Goal: Check status: Check status

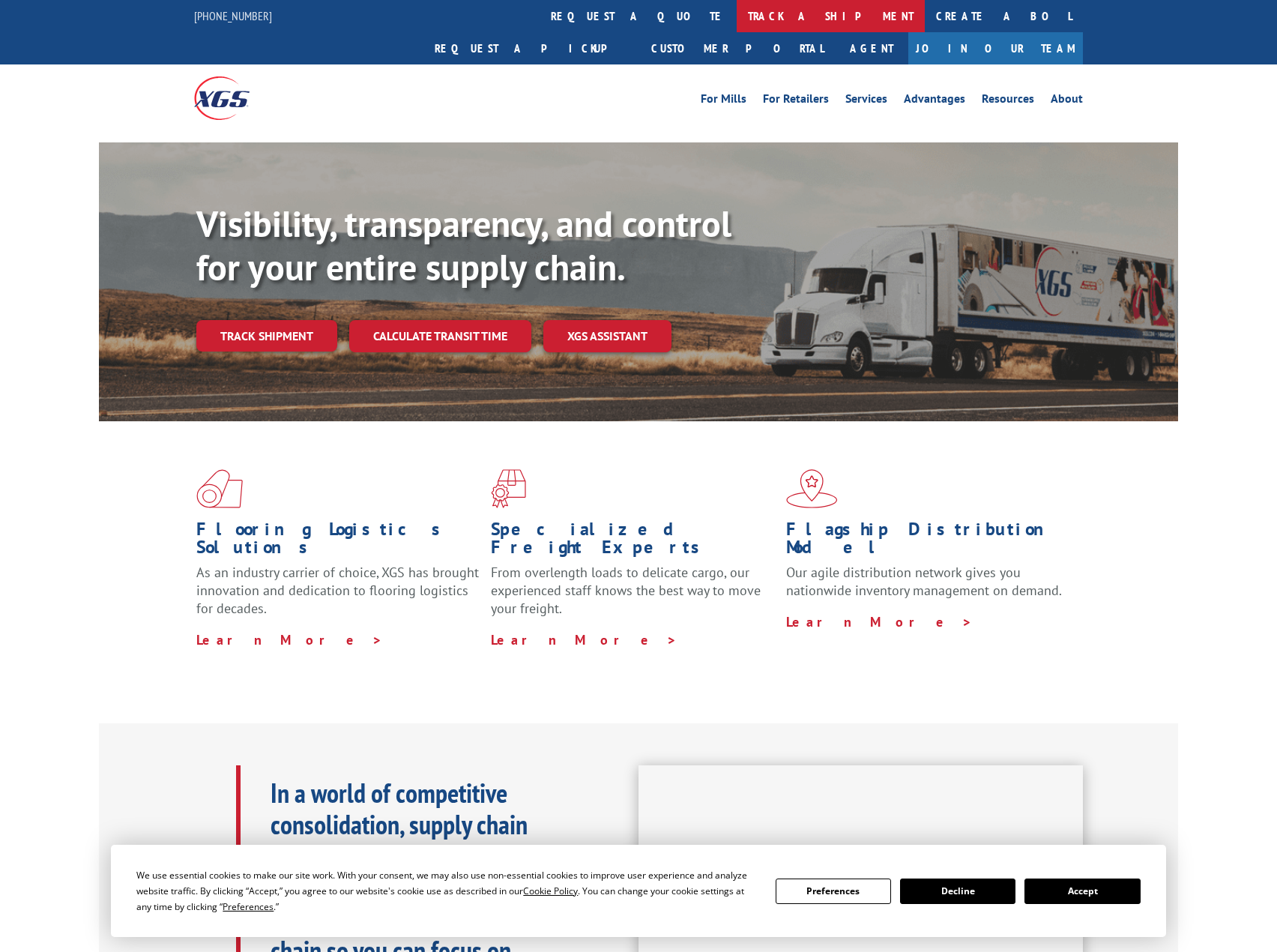
click at [737, 16] on link "track a shipment" at bounding box center [831, 16] width 188 height 32
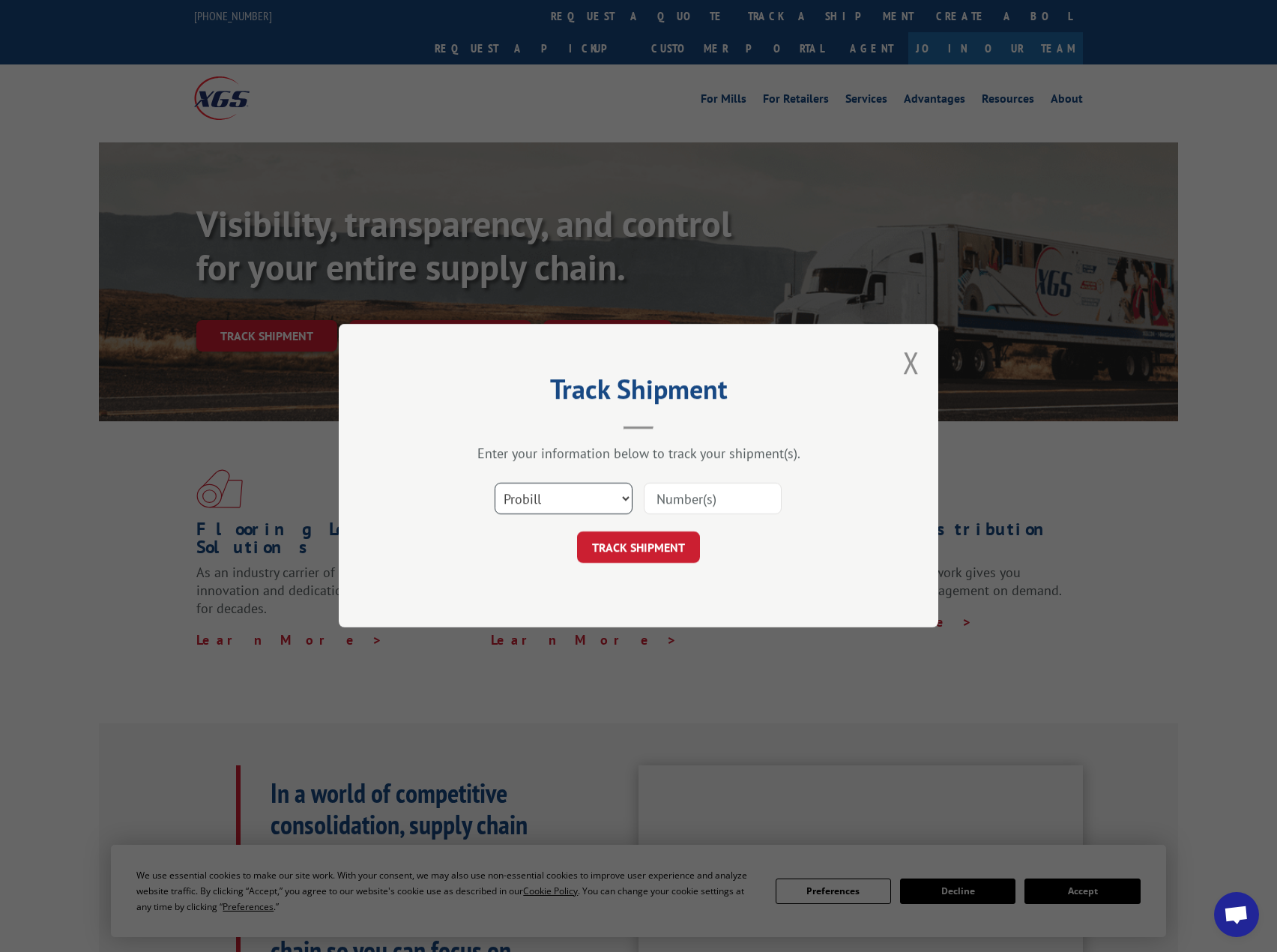
drag, startPoint x: 613, startPoint y: 497, endPoint x: 635, endPoint y: 498, distance: 22.0
click at [613, 497] on select "Select category... Probill BOL PO" at bounding box center [563, 499] width 138 height 31
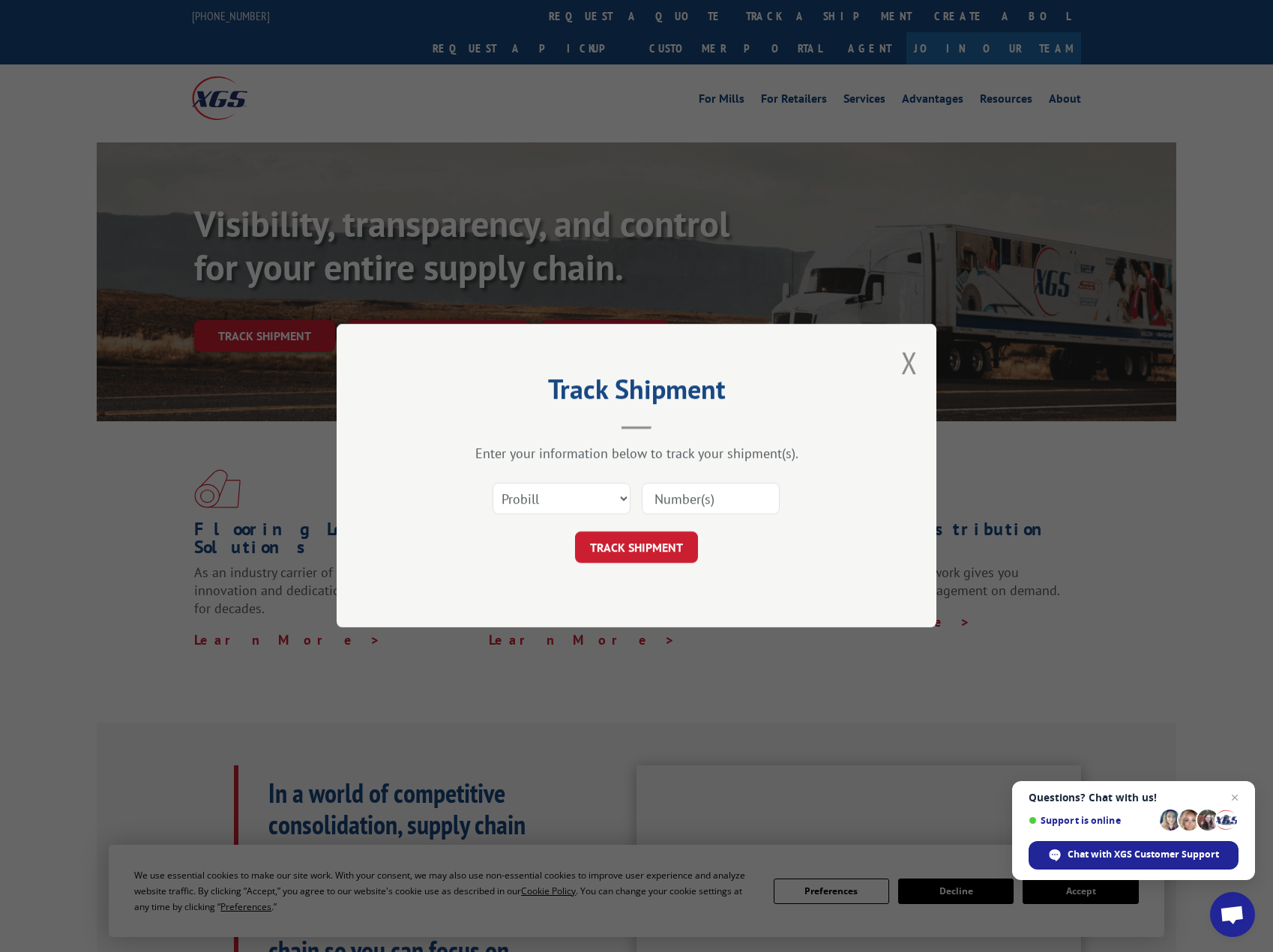
click at [692, 482] on div at bounding box center [710, 499] width 138 height 34
click at [701, 502] on input at bounding box center [710, 499] width 138 height 31
type input "1704804882"
click button "TRACK SHIPMENT" at bounding box center [636, 547] width 123 height 31
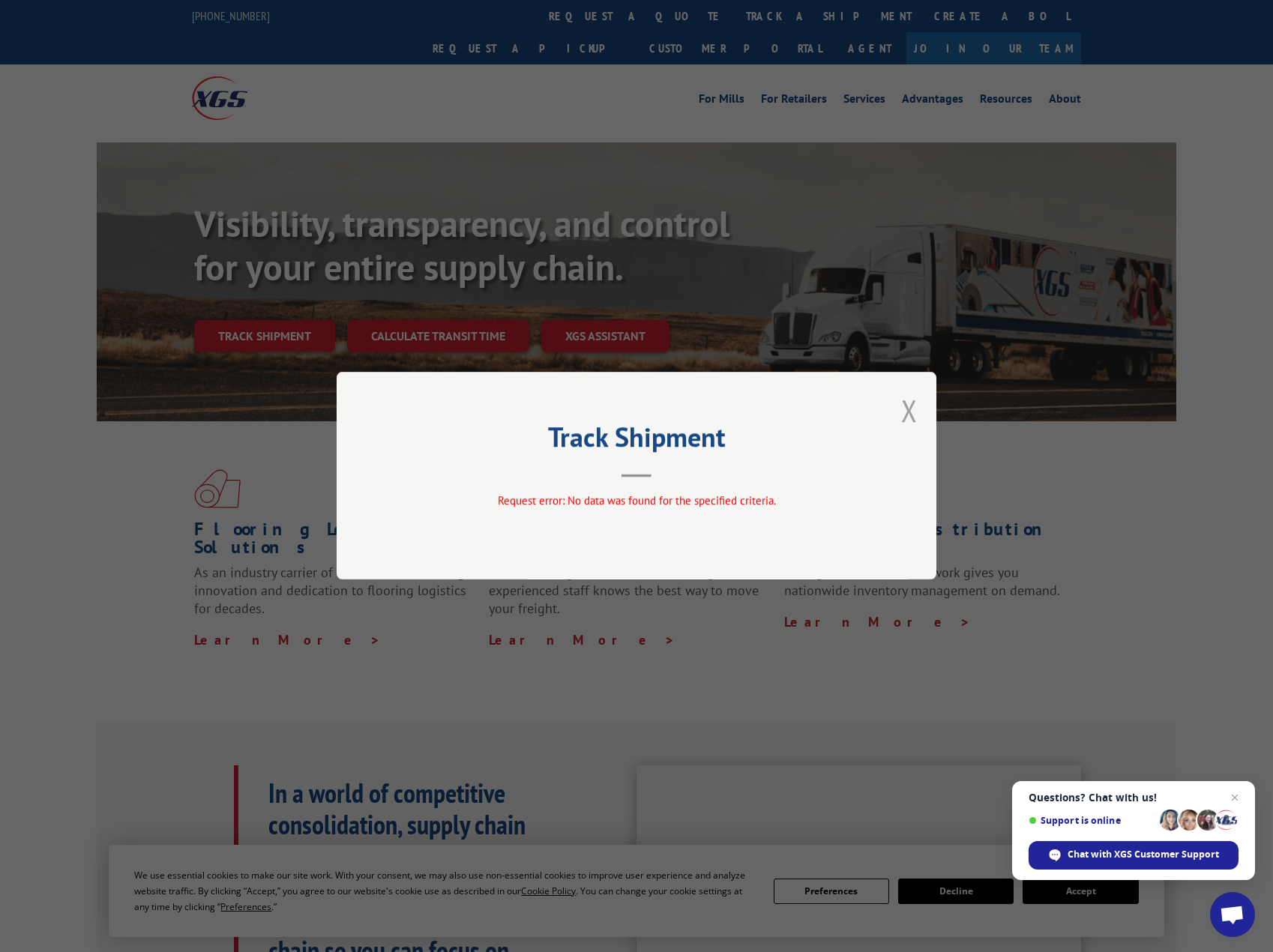
click at [913, 410] on button "Close modal" at bounding box center [909, 410] width 16 height 39
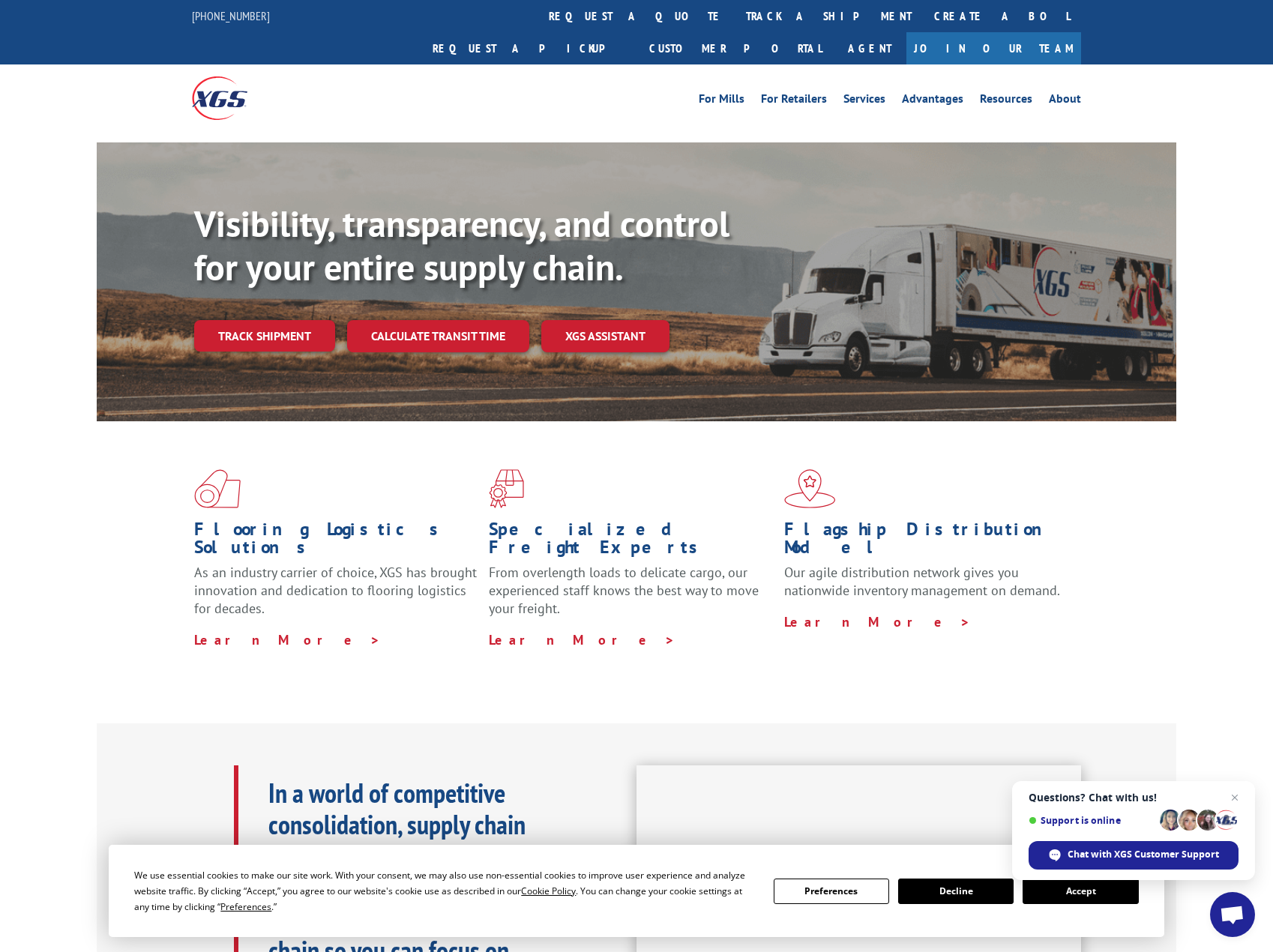
drag, startPoint x: 592, startPoint y: 9, endPoint x: 616, endPoint y: 10, distance: 24.0
click at [735, 9] on link "track a shipment" at bounding box center [829, 16] width 188 height 32
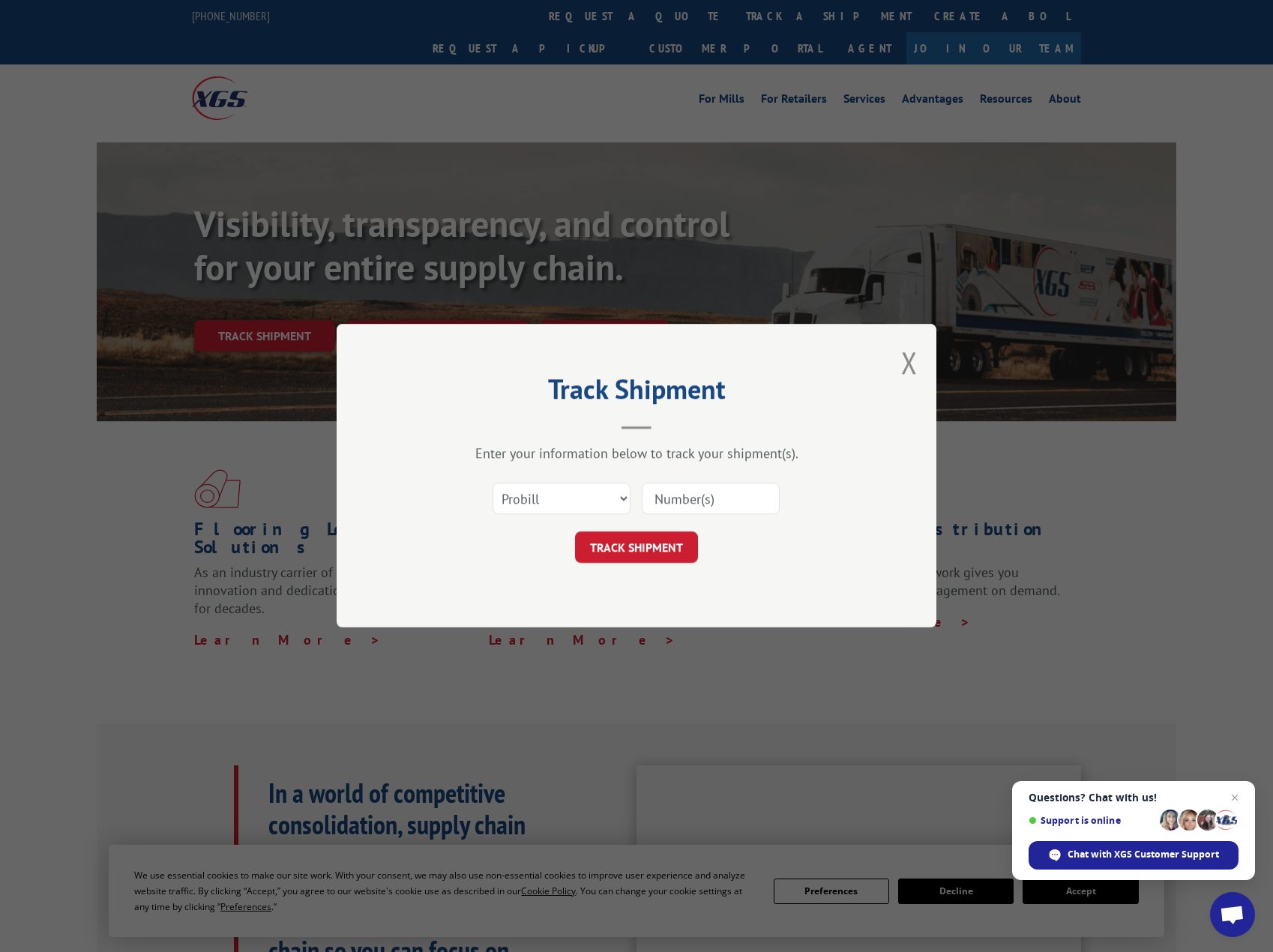
drag, startPoint x: 687, startPoint y: 498, endPoint x: 752, endPoint y: 503, distance: 65.2
click at [687, 498] on input at bounding box center [710, 499] width 138 height 31
type input "1704804882"
click button "TRACK SHIPMENT" at bounding box center [636, 547] width 123 height 31
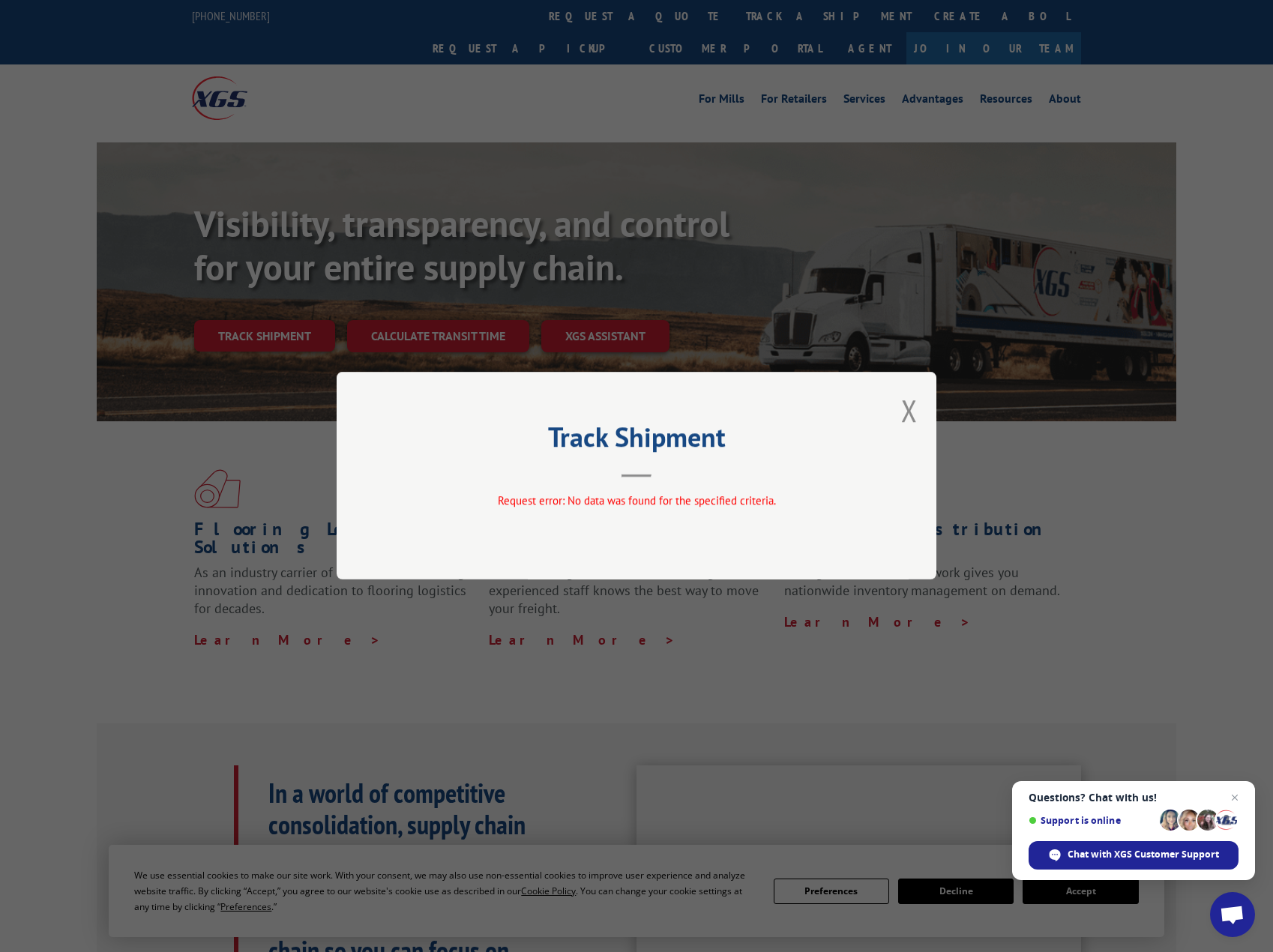
click at [842, 445] on h2 "Track Shipment" at bounding box center [636, 441] width 450 height 29
click at [611, 459] on header "Track Shipment" at bounding box center [636, 451] width 450 height 51
click at [890, 410] on div "Track Shipment Request error: No data was found for the specified criteria." at bounding box center [636, 476] width 599 height 208
click at [928, 406] on div "Track Shipment Request error: No data was found for the specified criteria." at bounding box center [636, 476] width 599 height 208
click at [905, 407] on button "Close modal" at bounding box center [909, 410] width 16 height 39
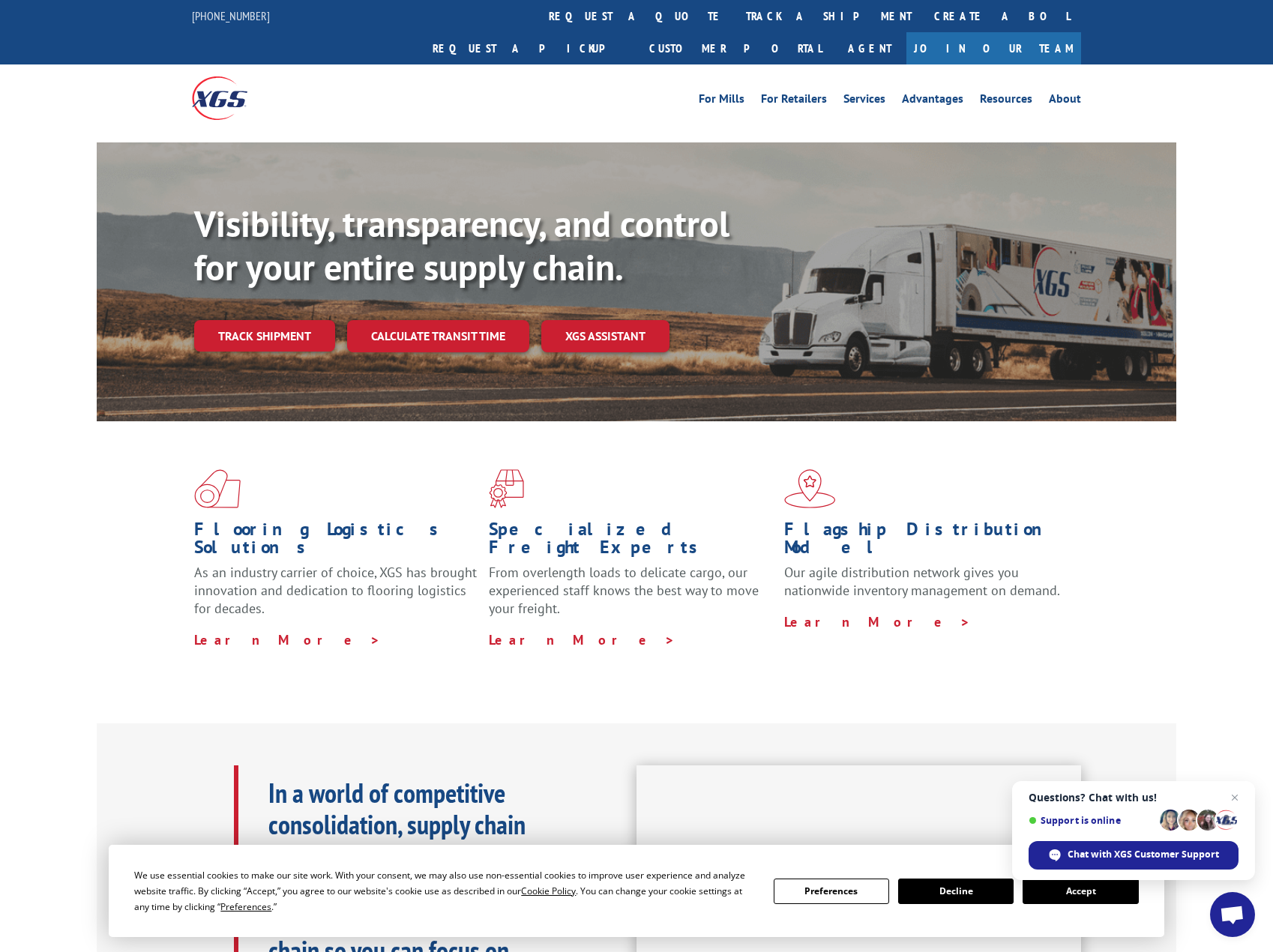
click at [735, 8] on link "track a shipment" at bounding box center [829, 16] width 188 height 32
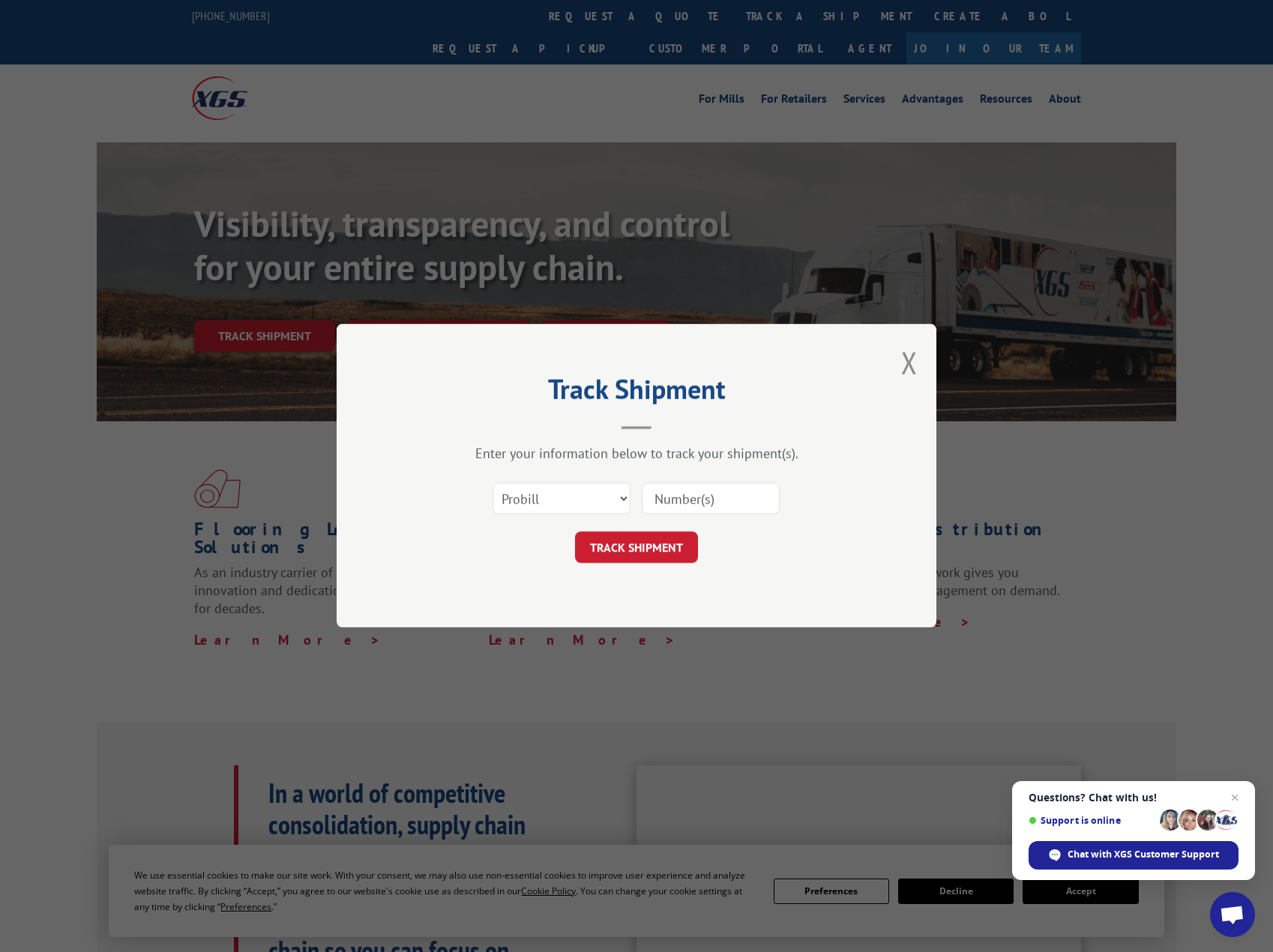
click at [561, 524] on form "Select category... Probill BOL PO TRACK SHIPMENT" at bounding box center [636, 519] width 450 height 90
click at [559, 503] on select "Select category... Probill BOL PO" at bounding box center [562, 499] width 138 height 31
select select "bol"
click at [493, 484] on select "Select category... Probill BOL PO" at bounding box center [562, 499] width 138 height 31
drag, startPoint x: 675, startPoint y: 492, endPoint x: 678, endPoint y: 502, distance: 10.4
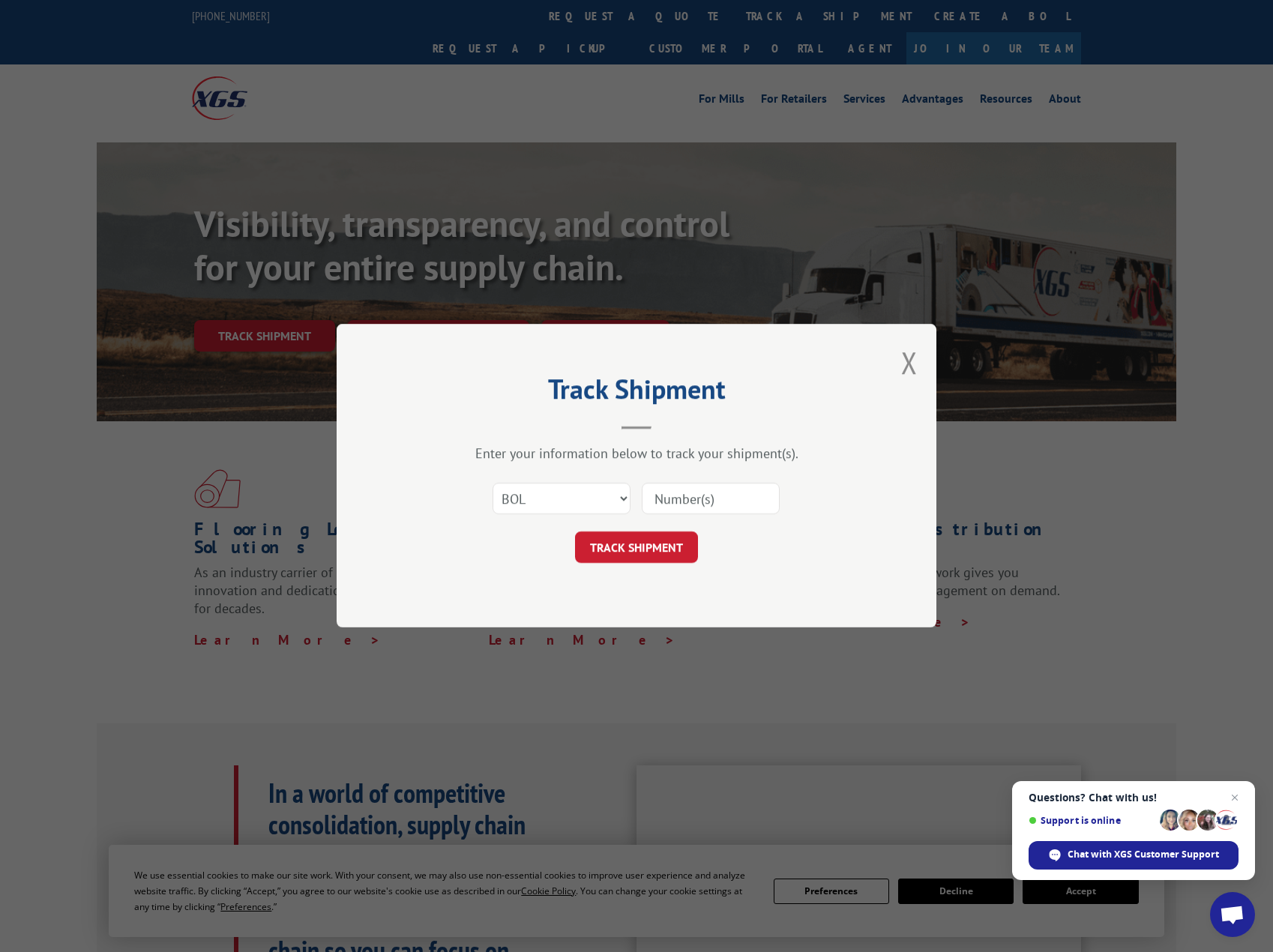
click at [675, 492] on input at bounding box center [710, 499] width 138 height 31
type input "1704804882"
click at [648, 552] on button "TRACK SHIPMENT" at bounding box center [636, 547] width 123 height 31
